Goal: Navigation & Orientation: Find specific page/section

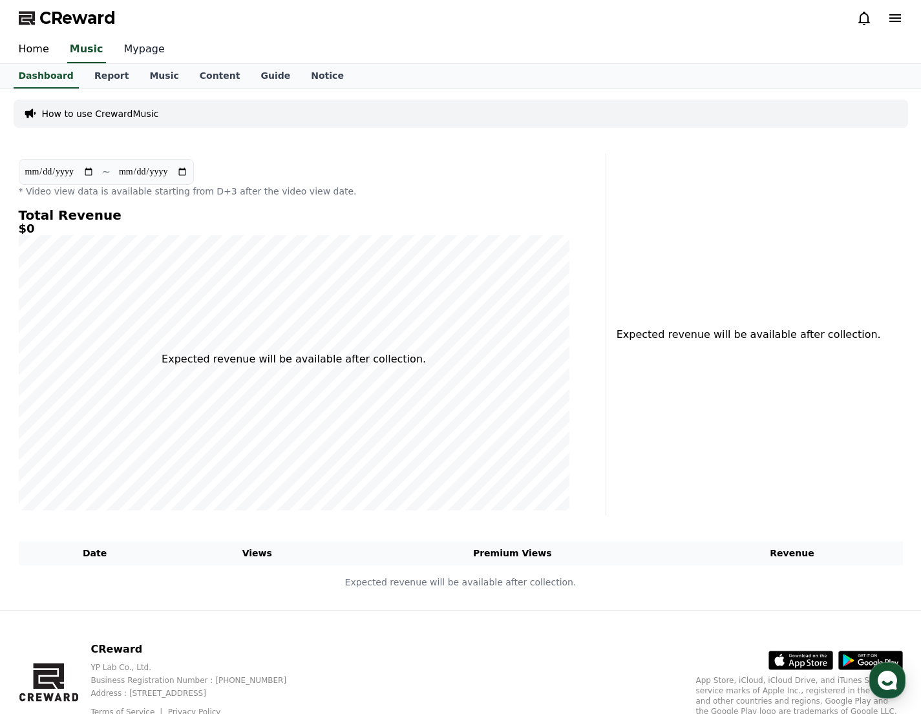
click at [136, 45] on link "Mypage" at bounding box center [144, 49] width 61 height 27
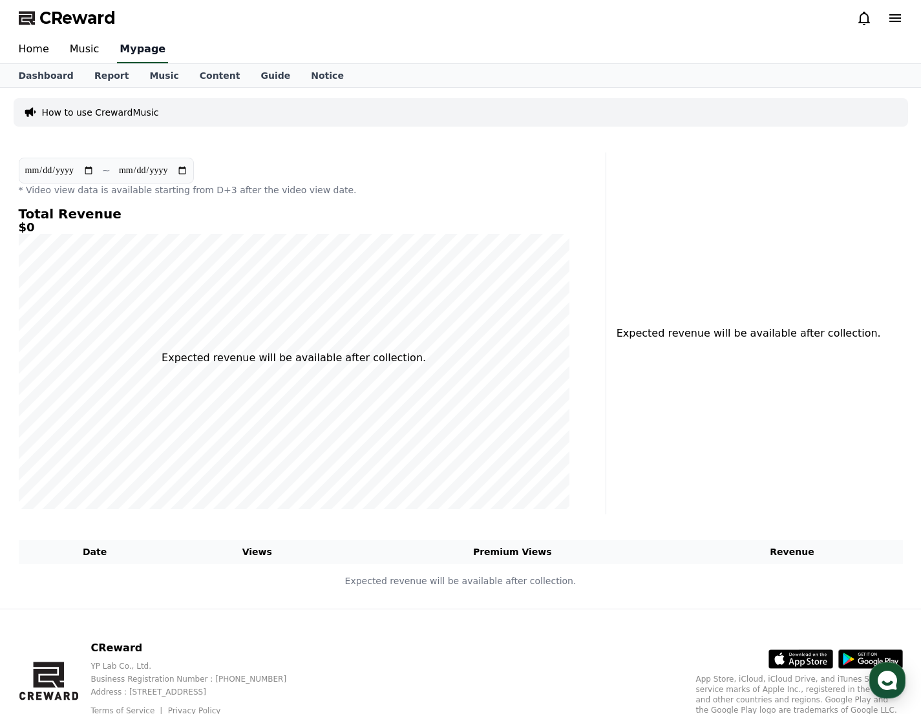
click at [136, 45] on link "Mypage" at bounding box center [142, 49] width 51 height 27
select select "**********"
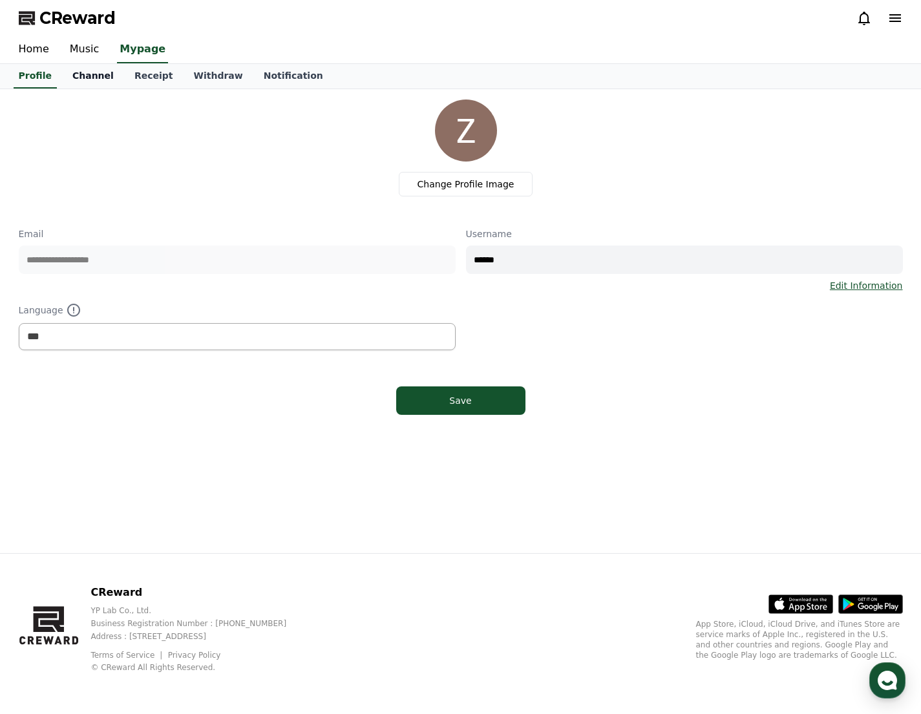
click at [91, 74] on link "Channel" at bounding box center [93, 76] width 62 height 25
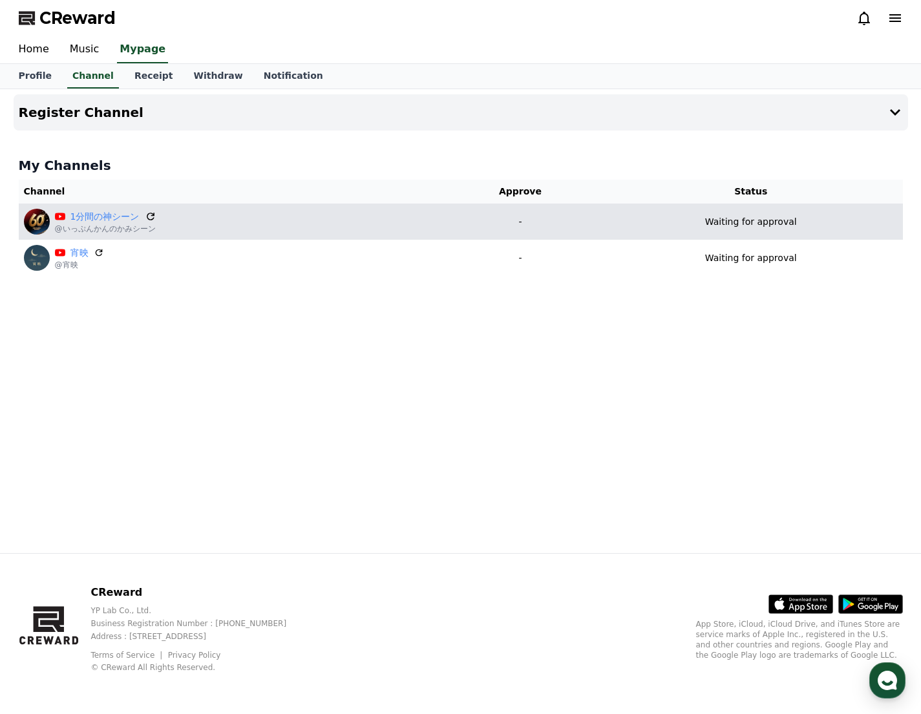
click at [154, 215] on icon at bounding box center [151, 217] width 12 height 12
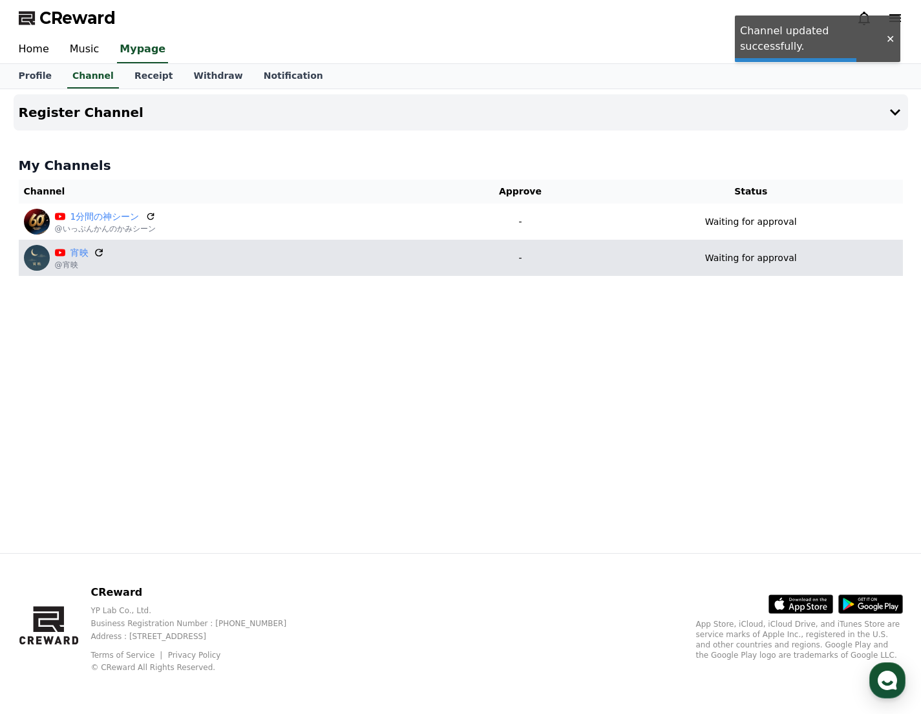
click at [97, 249] on icon at bounding box center [99, 253] width 8 height 8
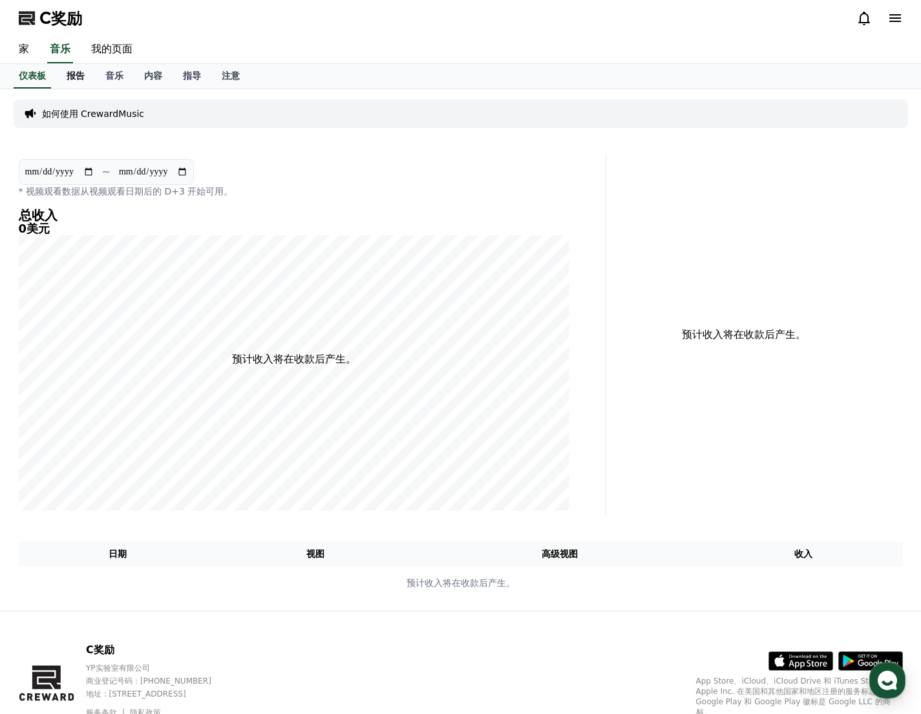
click at [65, 73] on link "报告" at bounding box center [75, 76] width 39 height 25
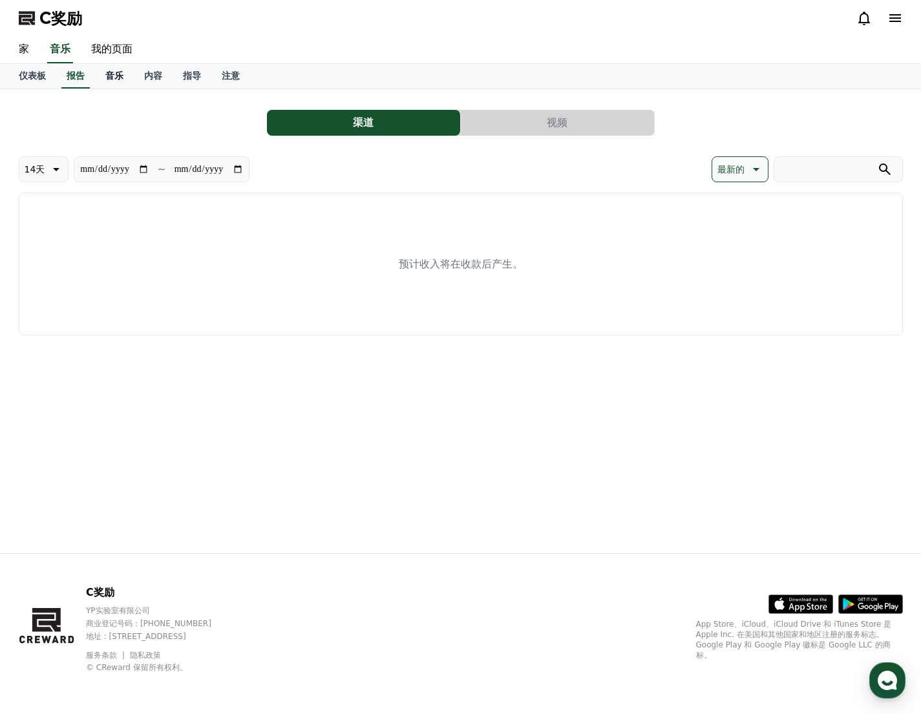
click at [110, 73] on font "音乐" at bounding box center [114, 75] width 18 height 10
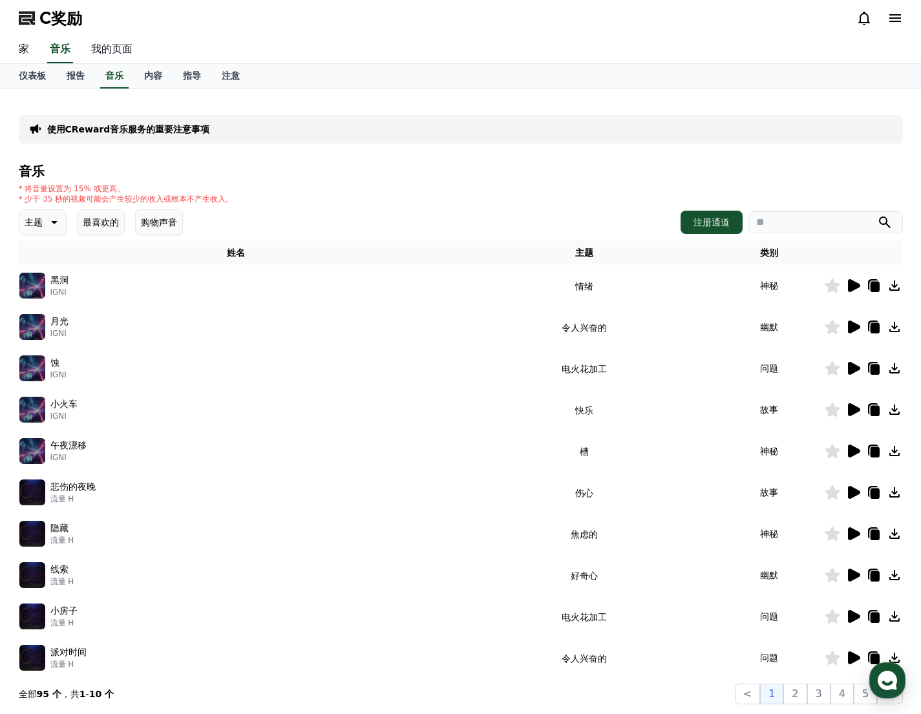
click at [116, 43] on font "我的页面" at bounding box center [111, 49] width 41 height 12
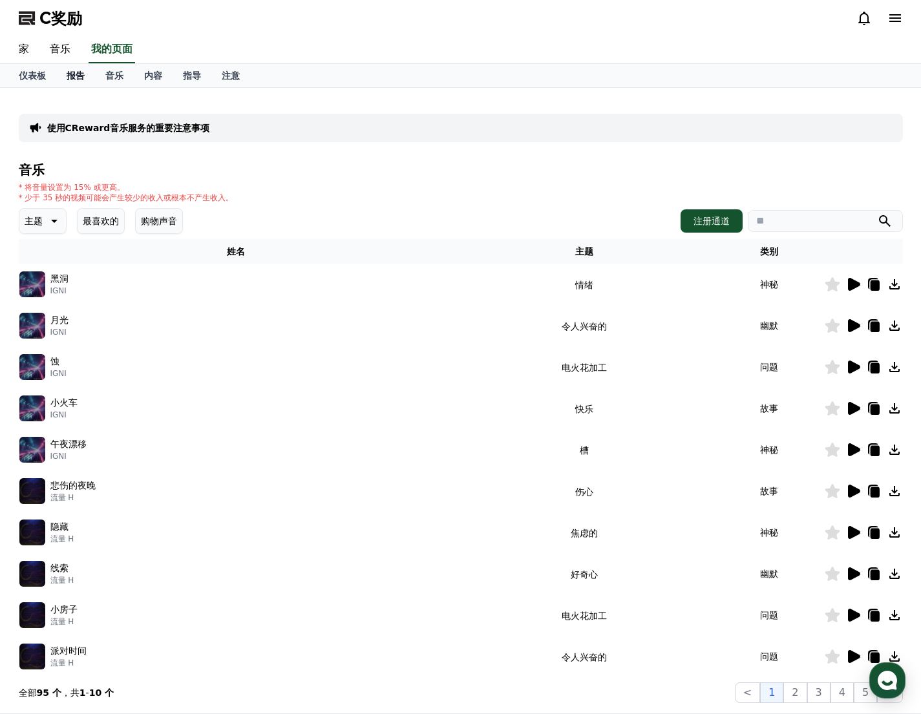
select select "**********"
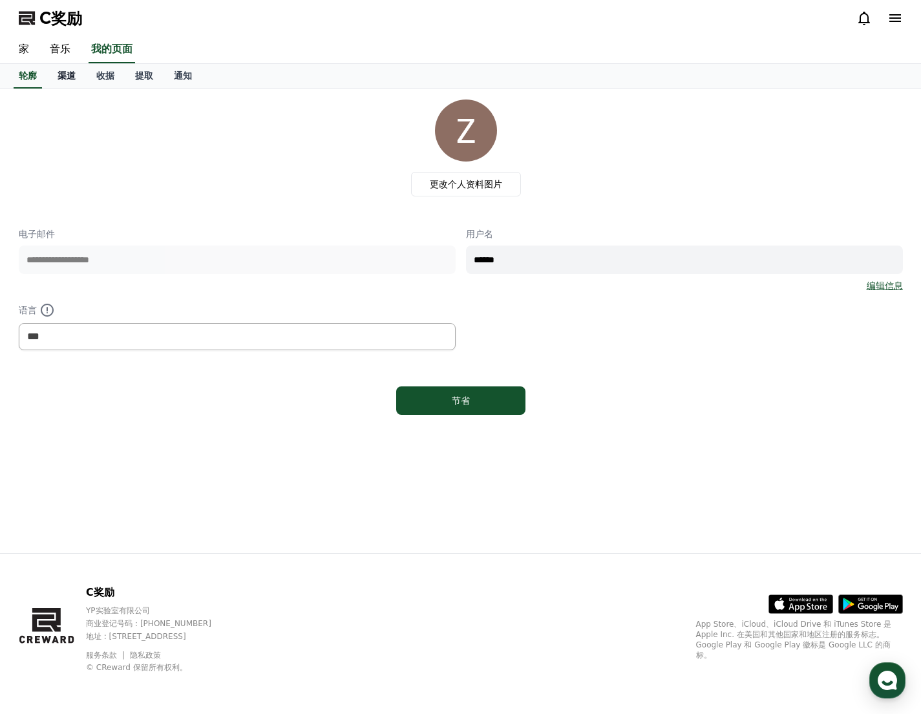
click at [58, 72] on font "渠道" at bounding box center [67, 75] width 18 height 10
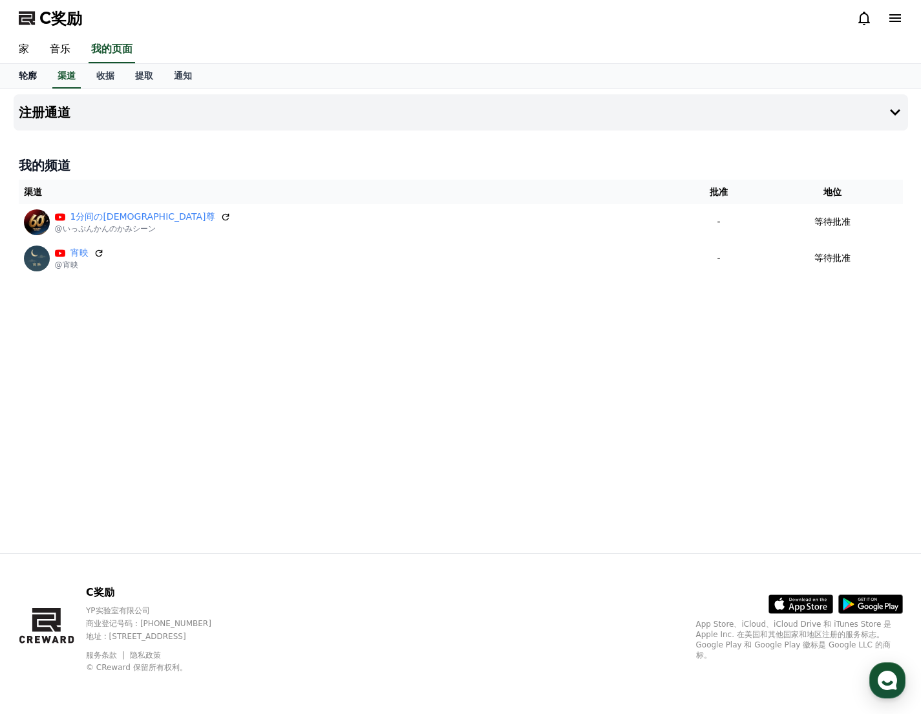
click at [36, 80] on font "轮廓" at bounding box center [28, 75] width 18 height 10
select select "**********"
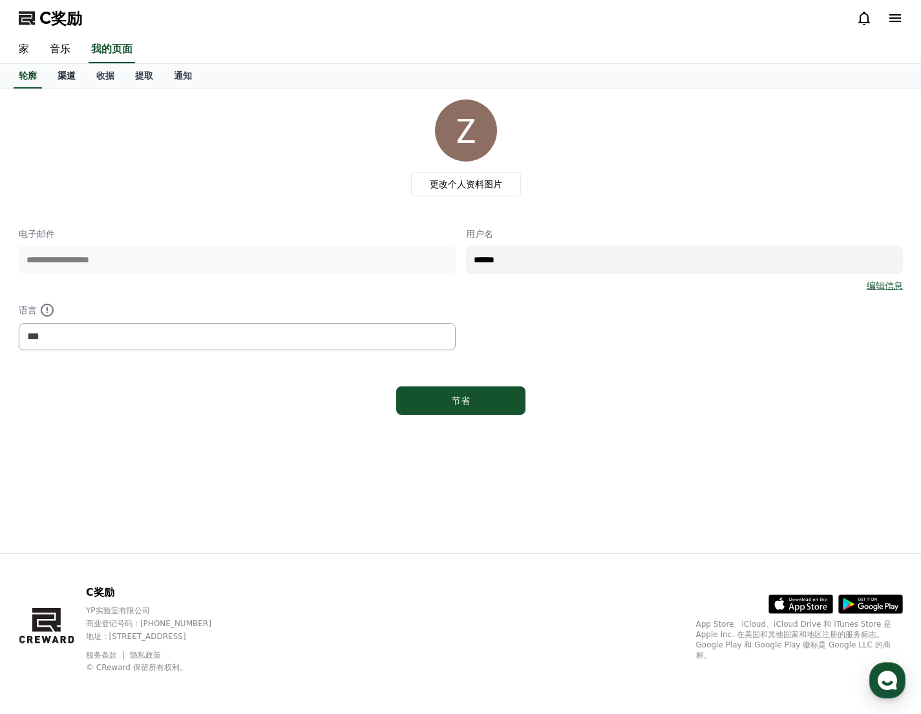
click at [48, 77] on link "渠道" at bounding box center [66, 76] width 39 height 25
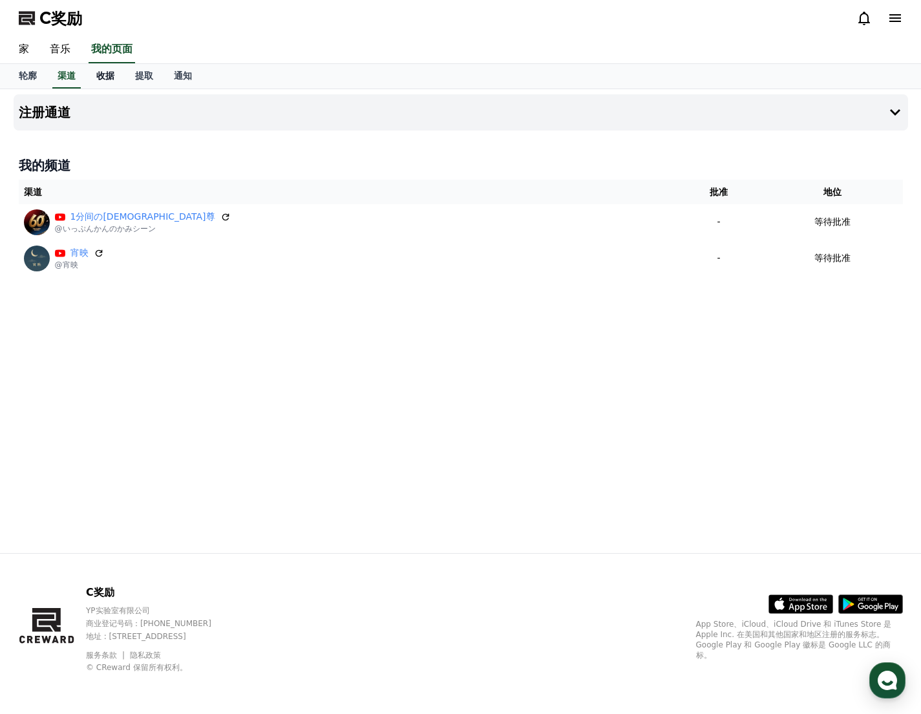
click at [93, 74] on link "收据" at bounding box center [105, 76] width 39 height 25
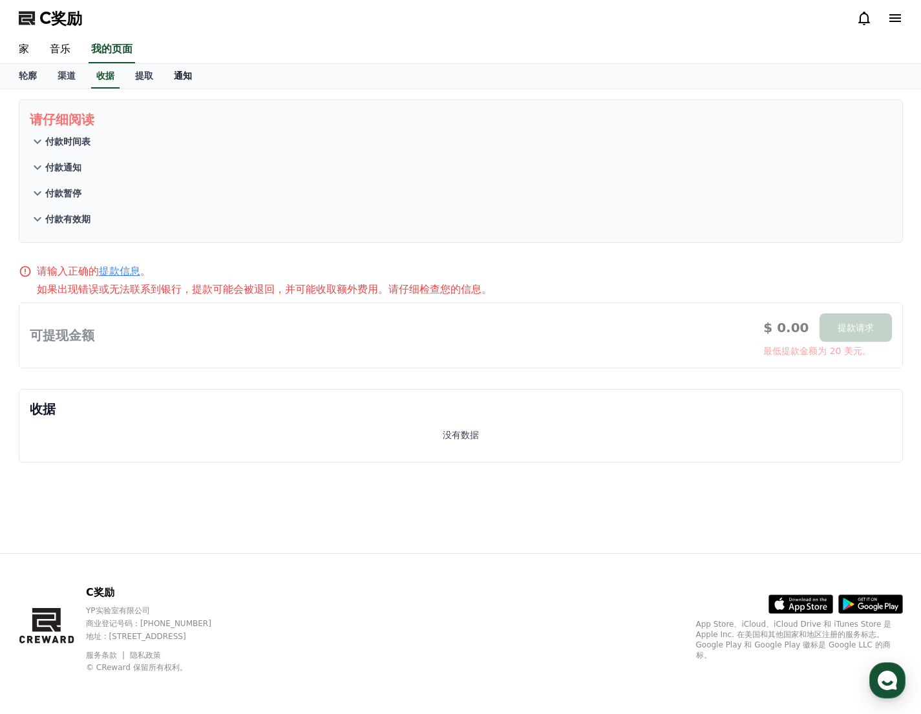
click at [171, 79] on link "通知" at bounding box center [183, 76] width 39 height 25
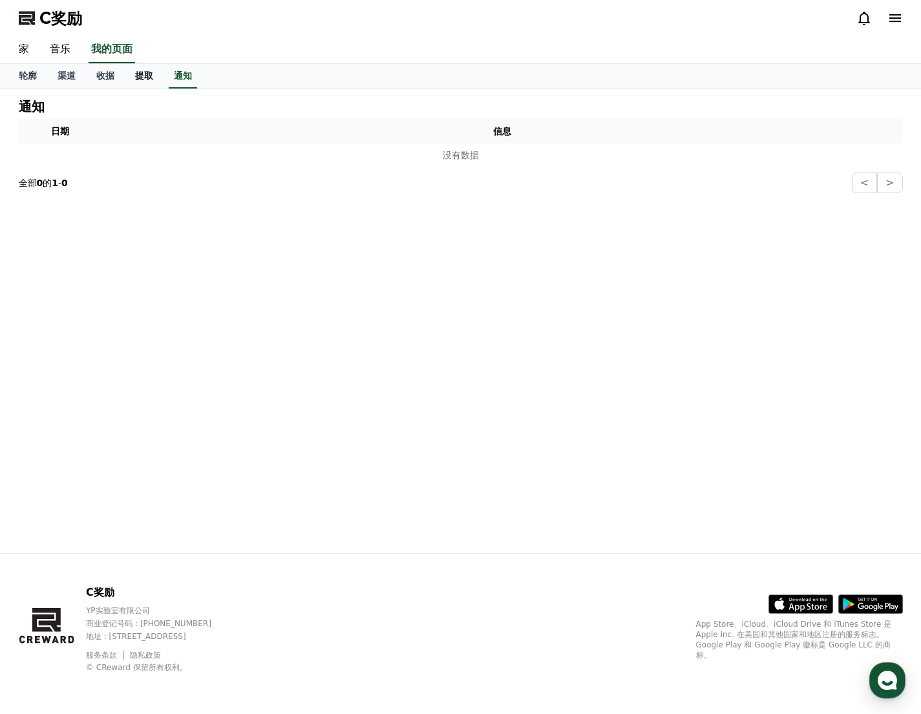
click at [144, 74] on font "提取" at bounding box center [144, 75] width 18 height 10
click at [25, 47] on font "家" at bounding box center [24, 49] width 10 height 12
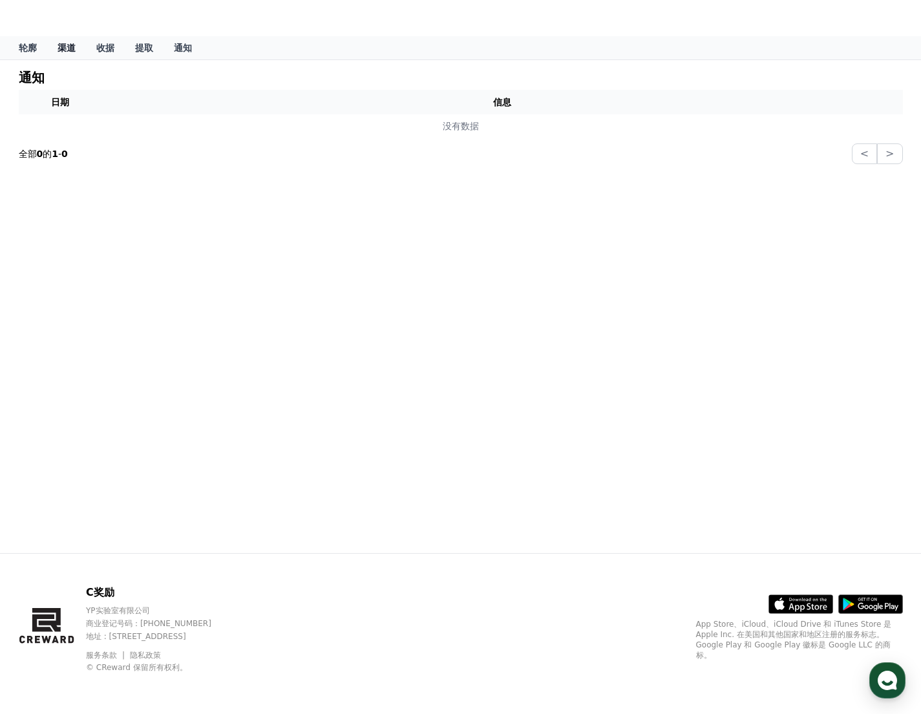
click at [69, 48] on font "渠道" at bounding box center [67, 48] width 18 height 10
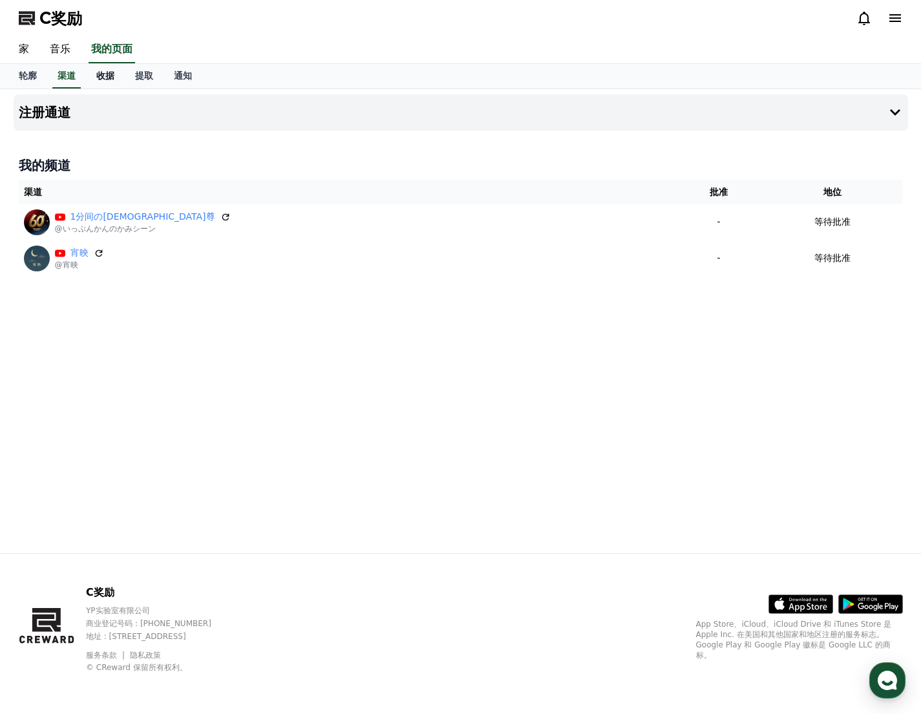
click at [103, 77] on font "收据" at bounding box center [105, 75] width 18 height 10
click at [136, 74] on font "提取" at bounding box center [144, 75] width 18 height 10
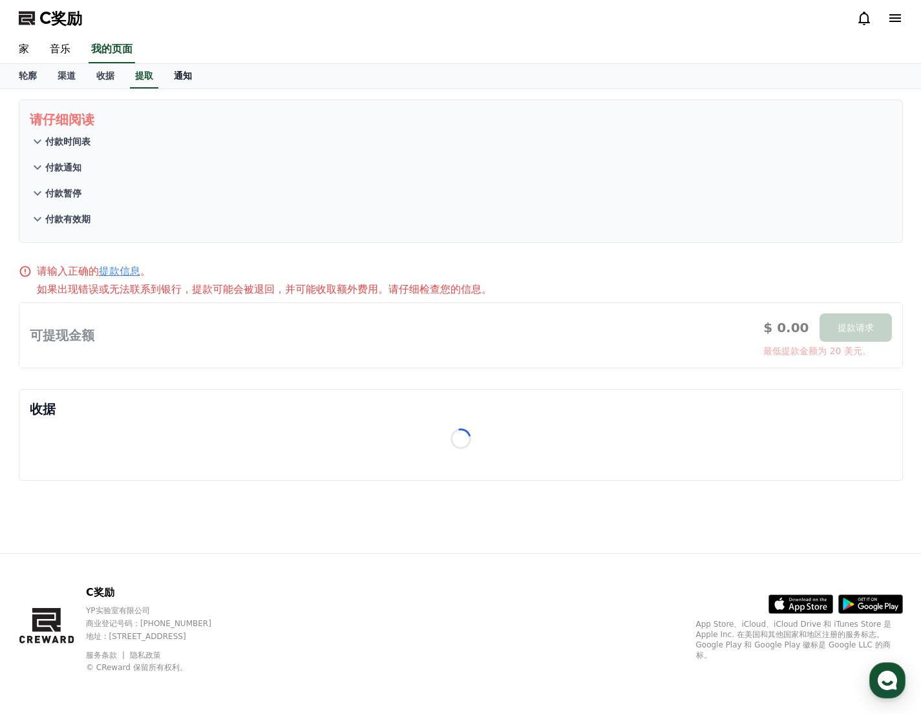
click at [186, 83] on link "通知" at bounding box center [183, 76] width 39 height 25
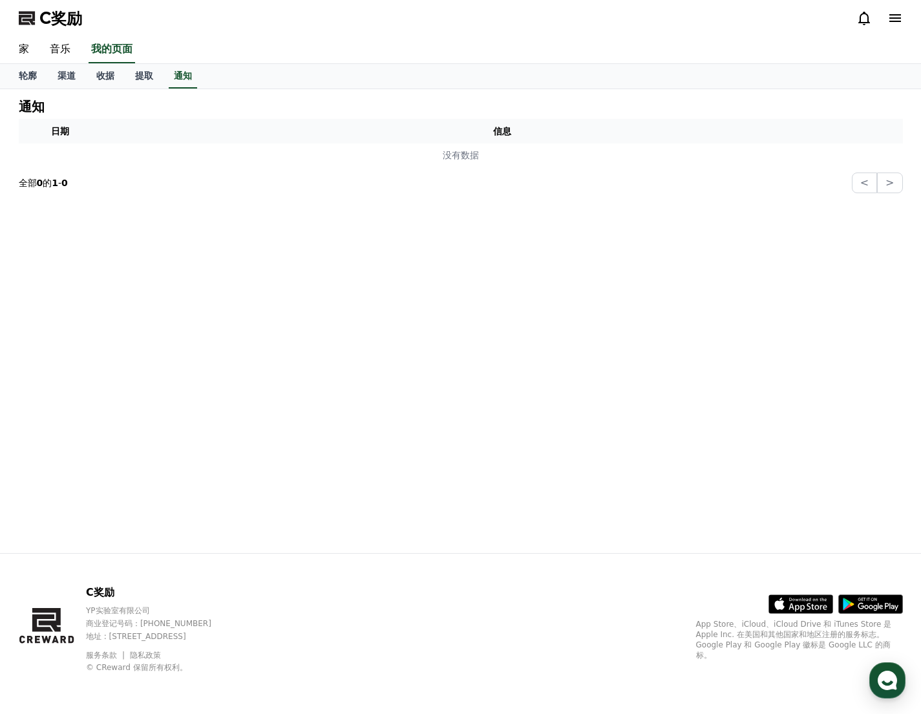
click at [860, 15] on icon at bounding box center [864, 19] width 12 height 14
click at [866, 19] on icon at bounding box center [865, 18] width 16 height 16
click at [896, 14] on icon at bounding box center [896, 18] width 16 height 16
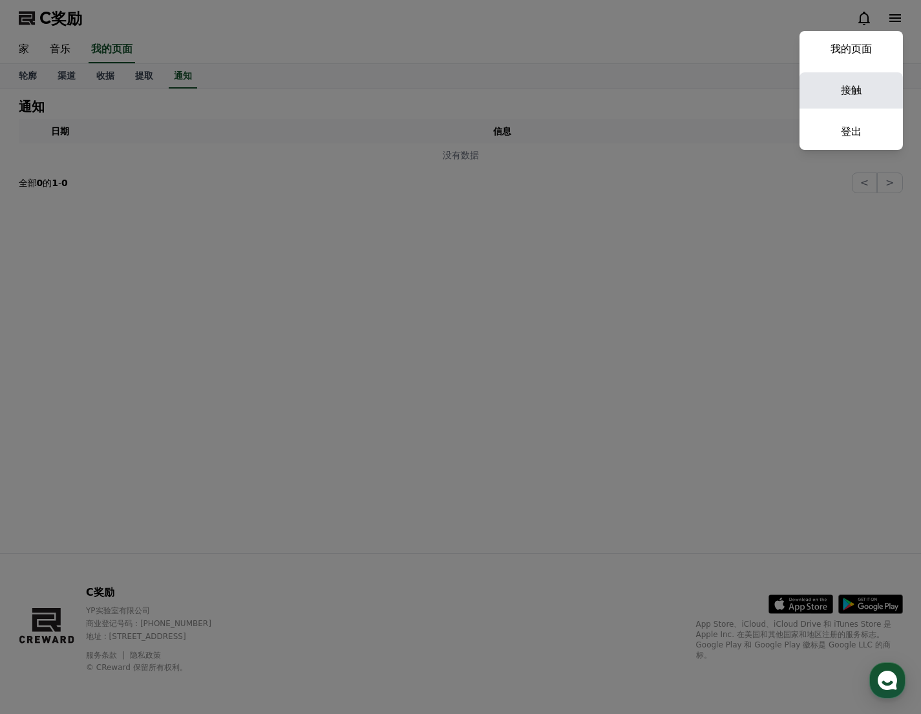
click at [846, 78] on link "接触" at bounding box center [851, 90] width 103 height 36
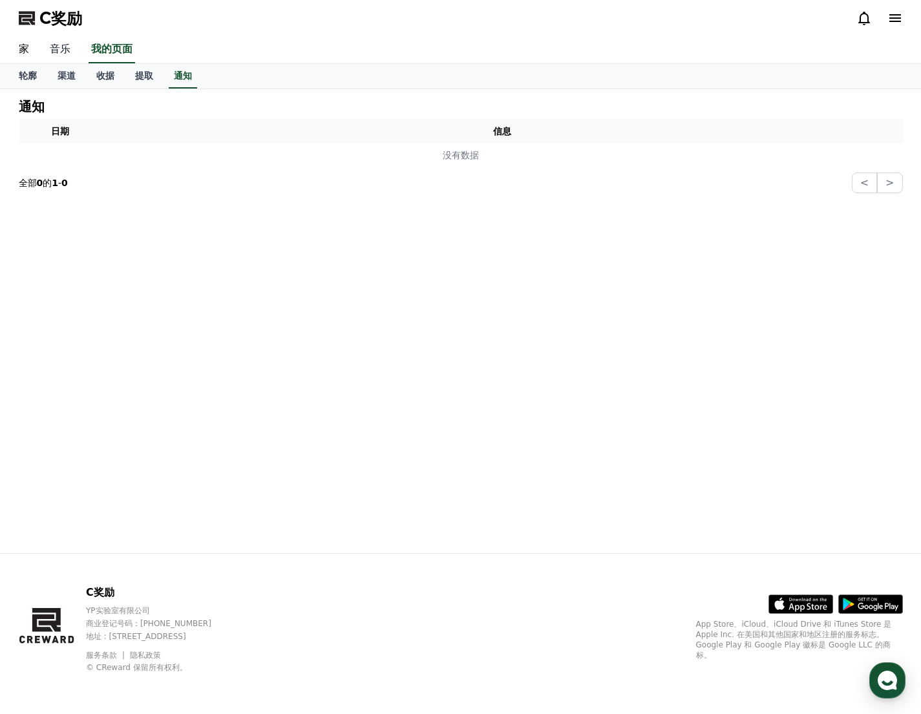
click at [59, 47] on font "音乐" at bounding box center [60, 49] width 21 height 12
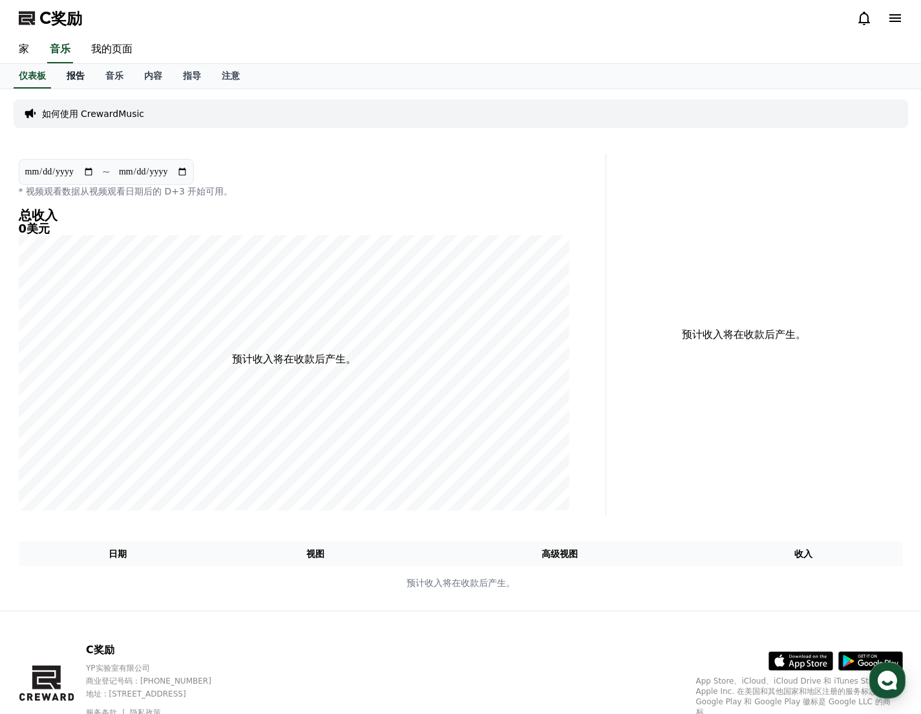
click at [74, 74] on font "报告" at bounding box center [76, 75] width 18 height 10
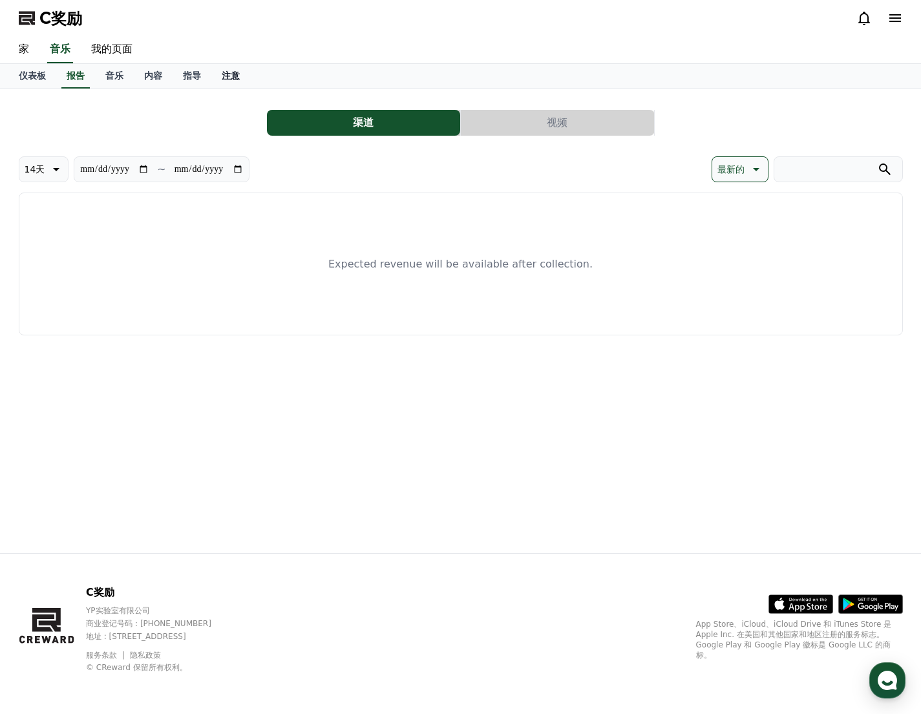
click at [224, 72] on font "注意" at bounding box center [231, 75] width 18 height 10
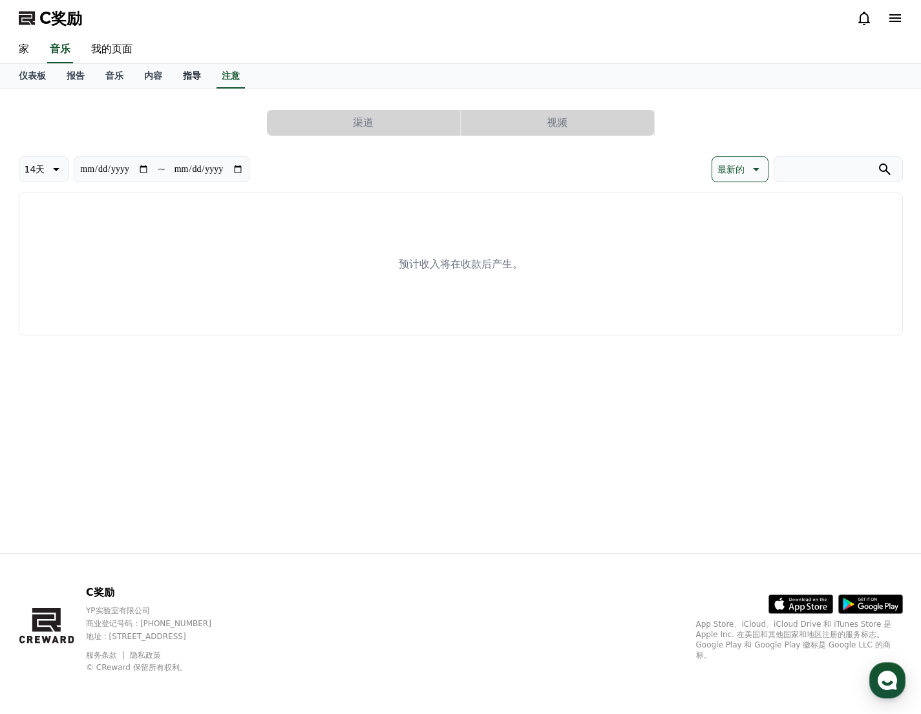
click at [197, 80] on font "指导" at bounding box center [192, 75] width 18 height 10
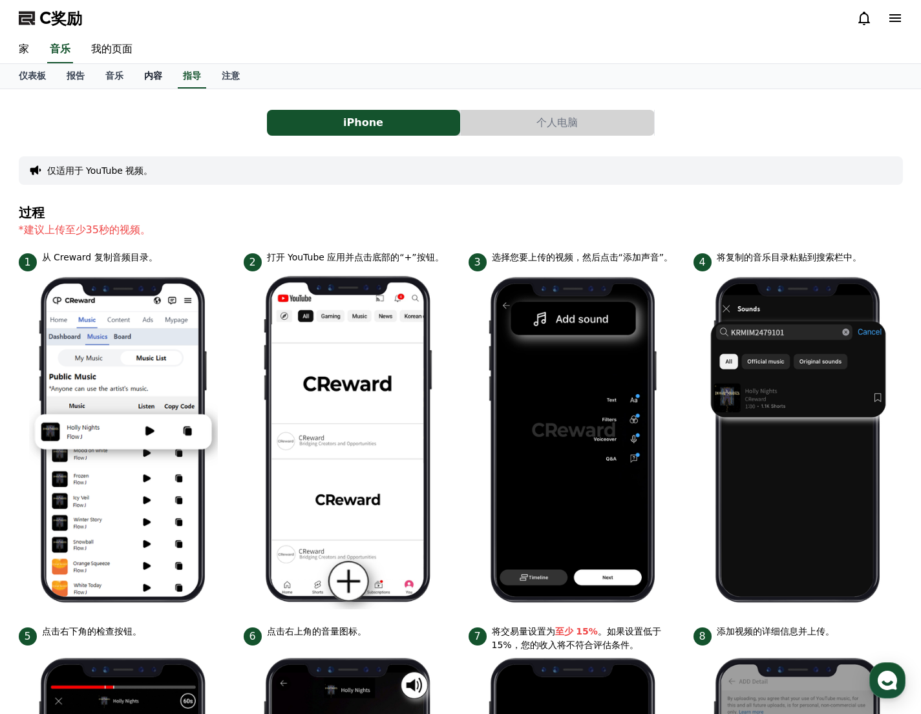
click at [164, 74] on link "内容" at bounding box center [153, 76] width 39 height 25
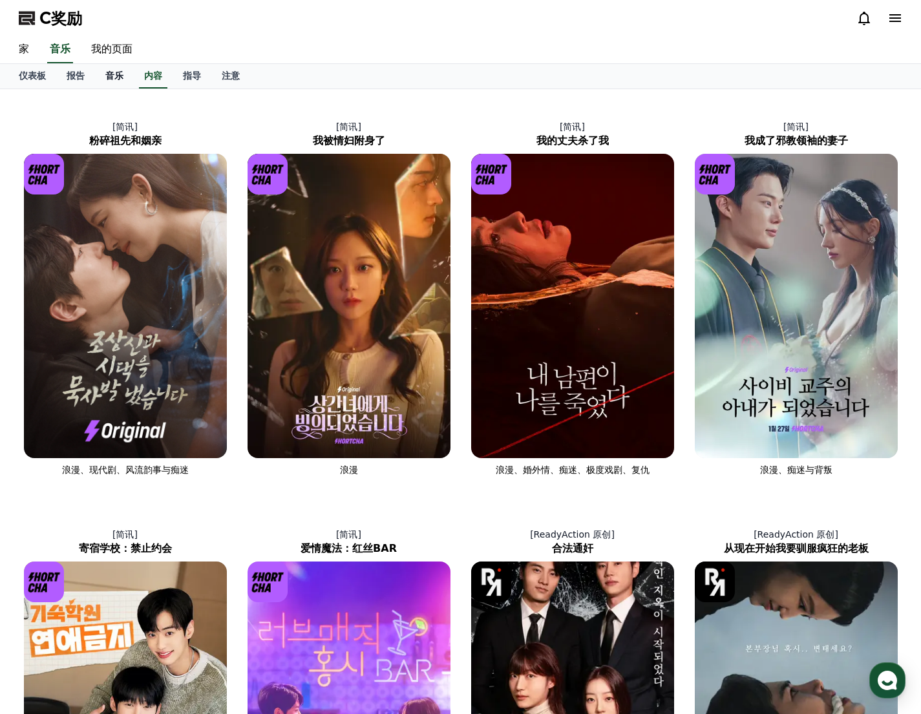
click at [117, 75] on font "音乐" at bounding box center [114, 75] width 18 height 10
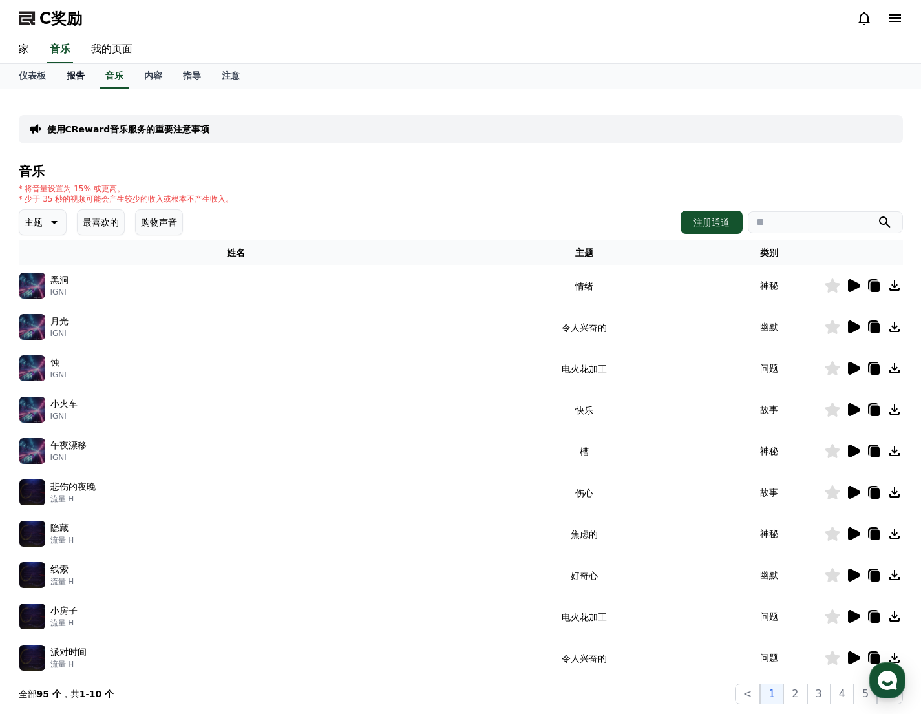
click at [80, 72] on font "报告" at bounding box center [76, 75] width 18 height 10
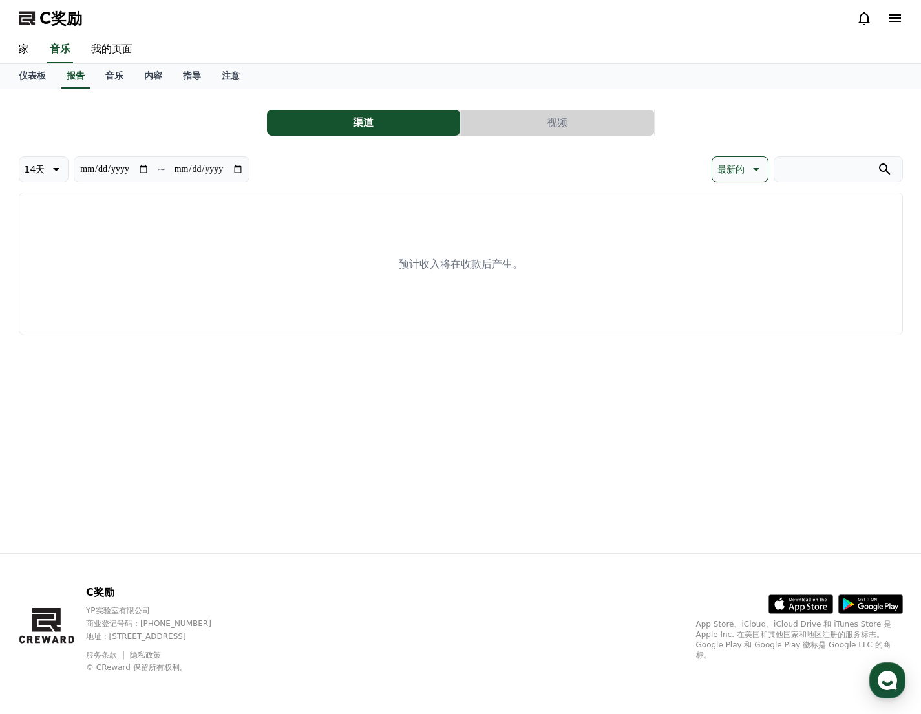
click at [525, 126] on button "视频" at bounding box center [557, 123] width 193 height 26
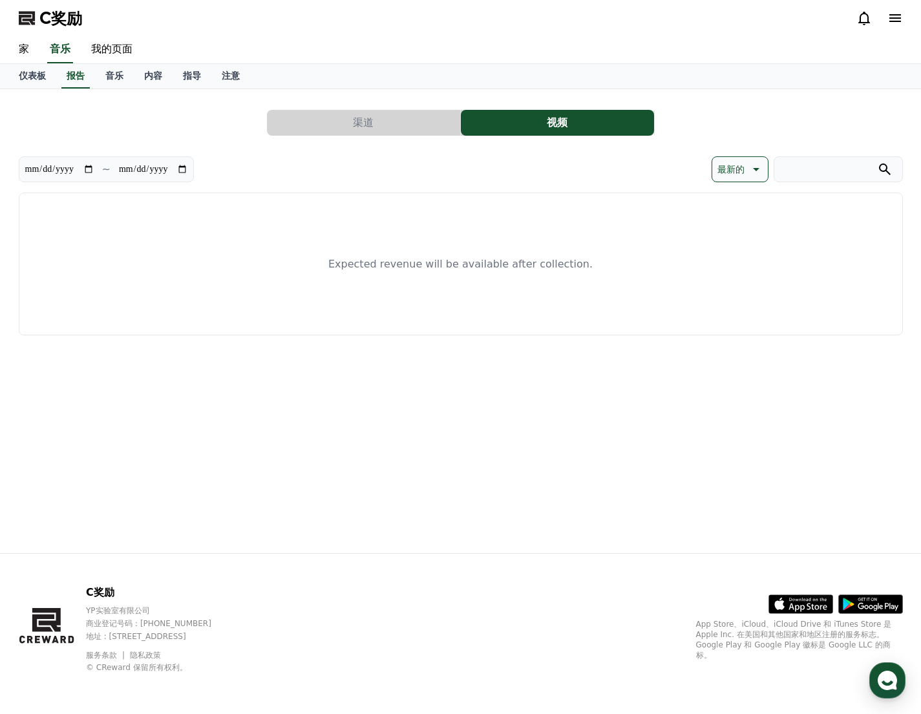
click at [368, 116] on font "渠道" at bounding box center [363, 122] width 21 height 12
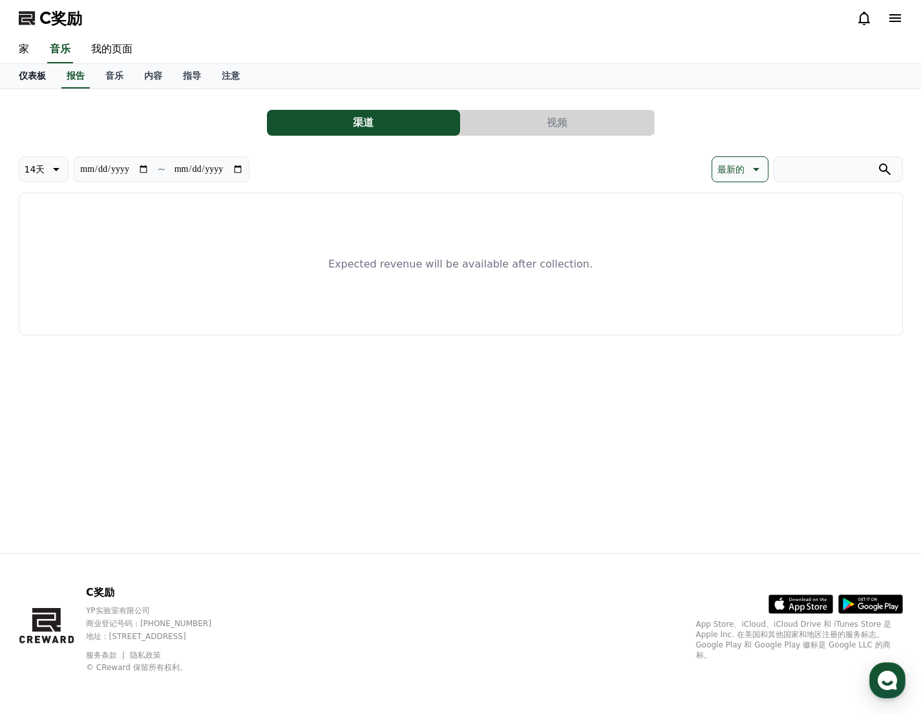
click at [28, 72] on font "仪表板" at bounding box center [32, 75] width 27 height 10
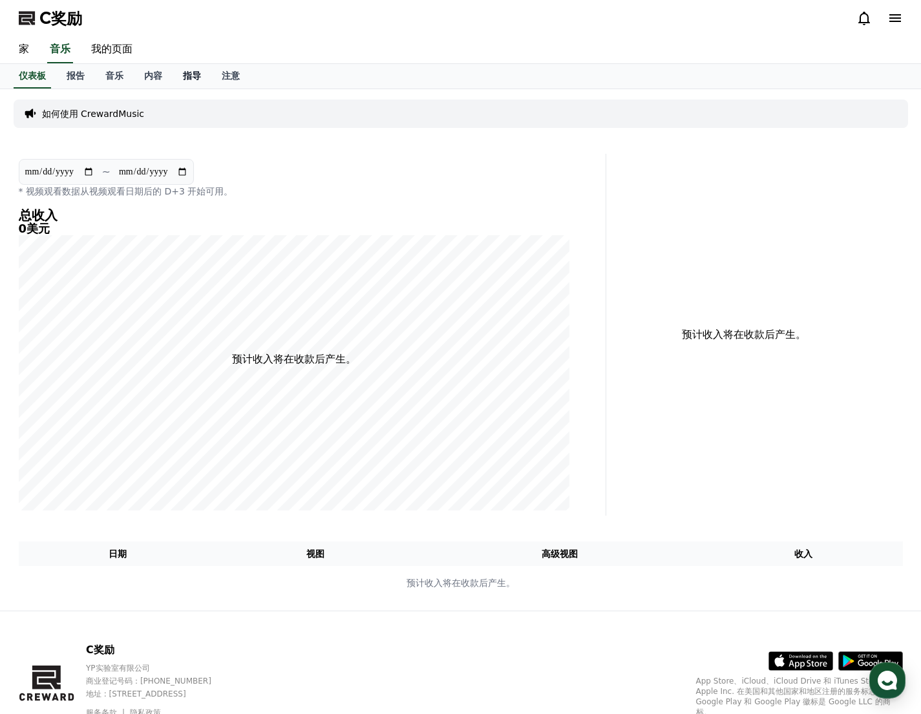
click at [196, 73] on font "指导" at bounding box center [192, 75] width 18 height 10
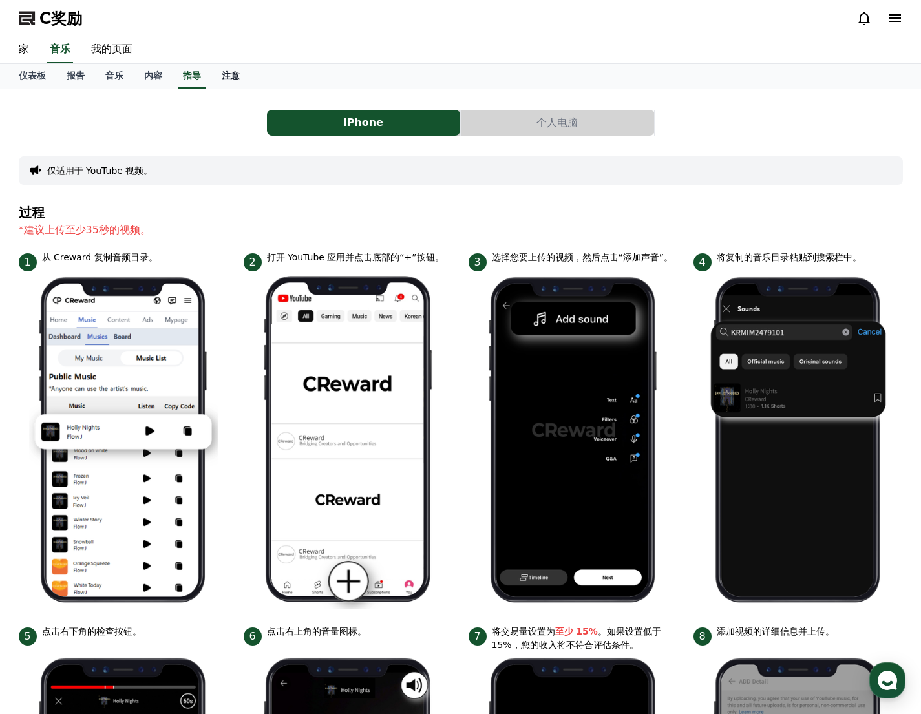
click at [224, 75] on font "注意" at bounding box center [231, 75] width 18 height 10
click at [229, 75] on font "注意" at bounding box center [231, 75] width 18 height 10
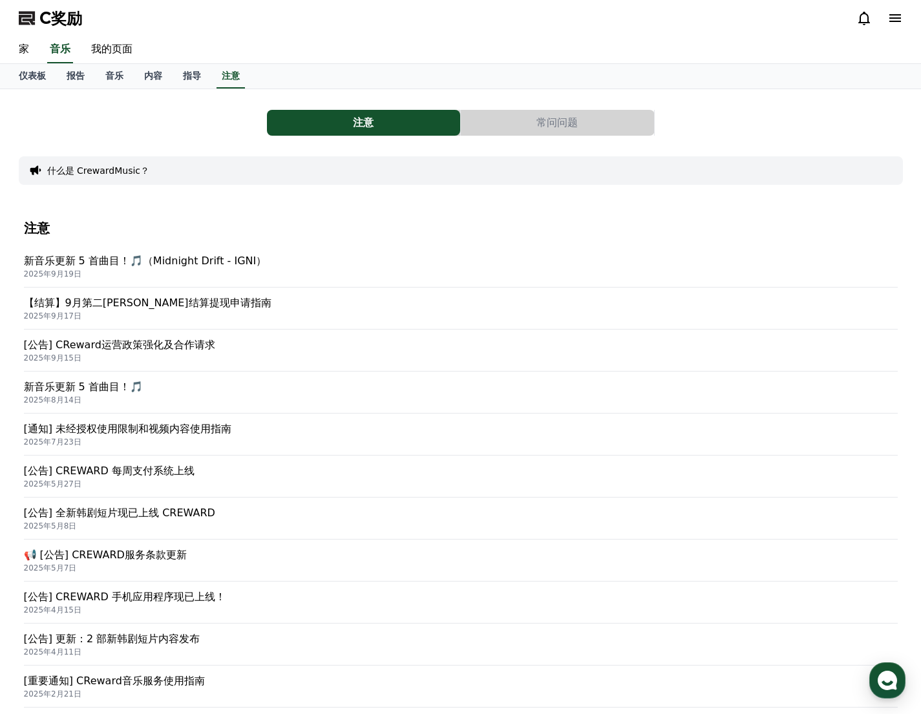
click at [198, 344] on font "[公告] CReward运营政策强化及合作请求" at bounding box center [119, 345] width 191 height 12
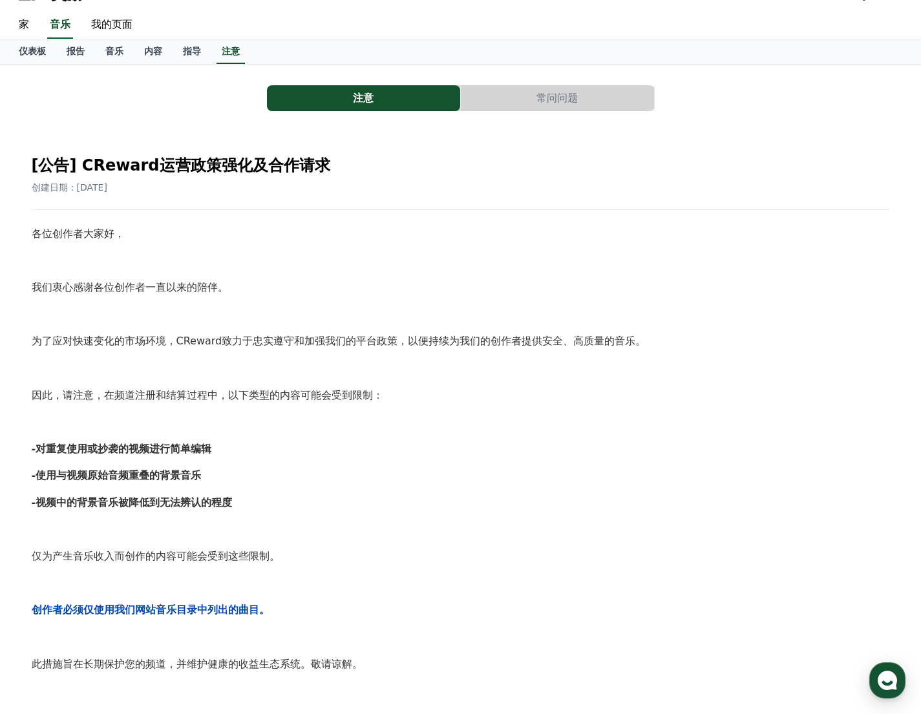
scroll to position [22, 0]
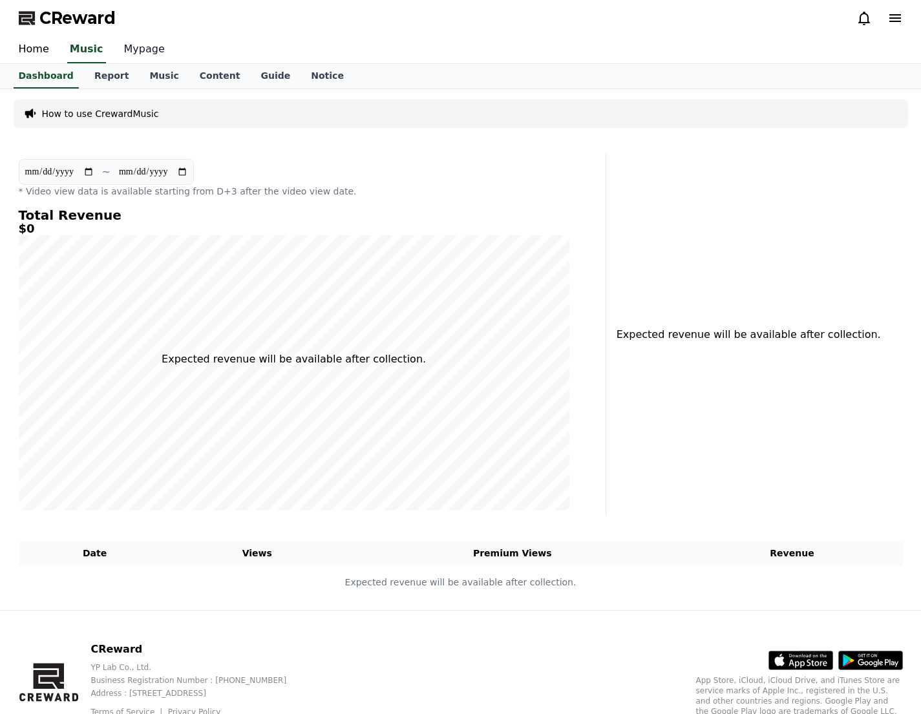
click at [134, 47] on link "Mypage" at bounding box center [144, 49] width 61 height 27
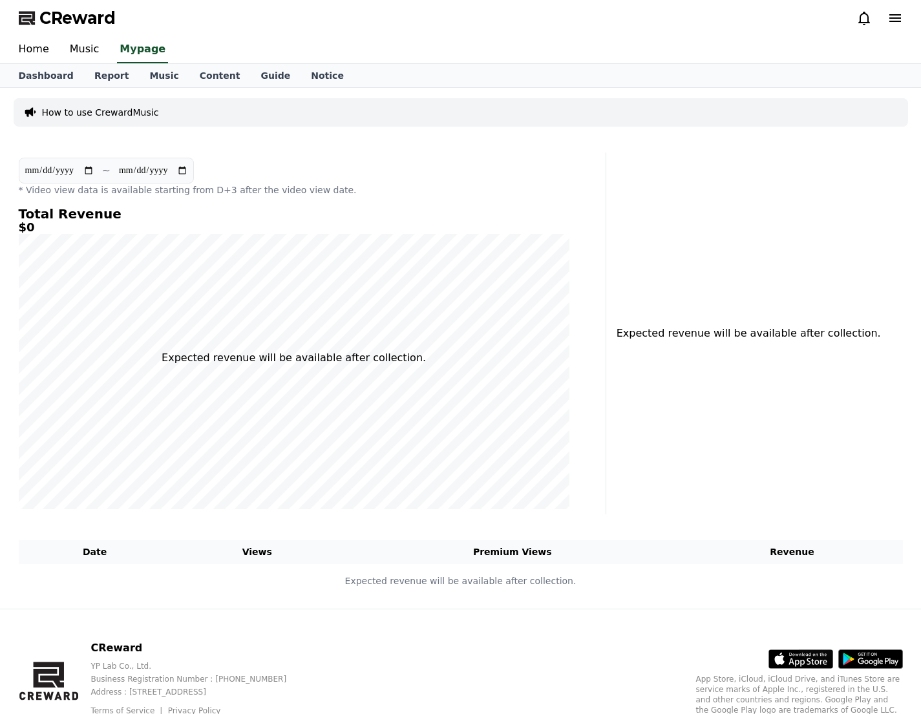
select select "**********"
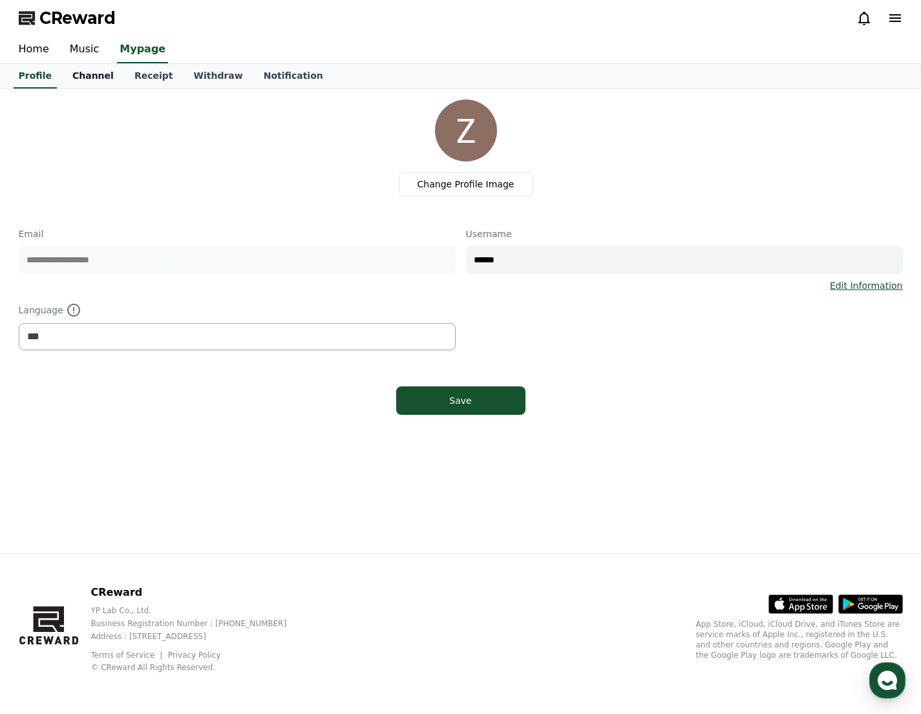
click at [98, 78] on link "Channel" at bounding box center [93, 76] width 62 height 25
